Goal: Task Accomplishment & Management: Use online tool/utility

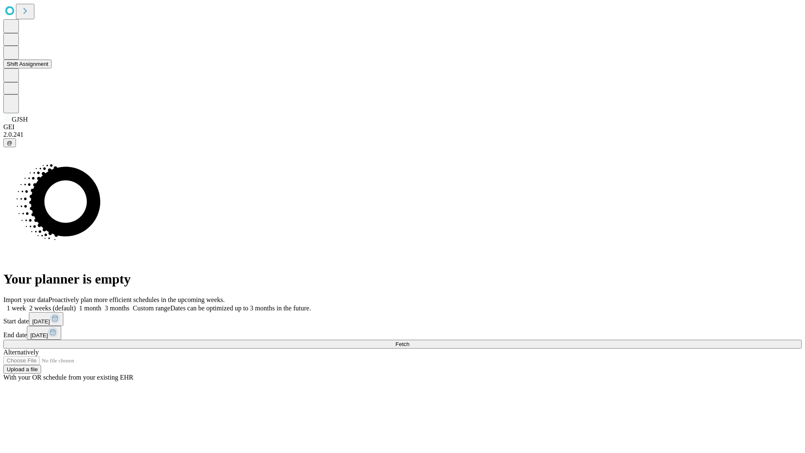
click at [52, 68] on button "Shift Assignment" at bounding box center [27, 64] width 48 height 9
